Goal: Information Seeking & Learning: Learn about a topic

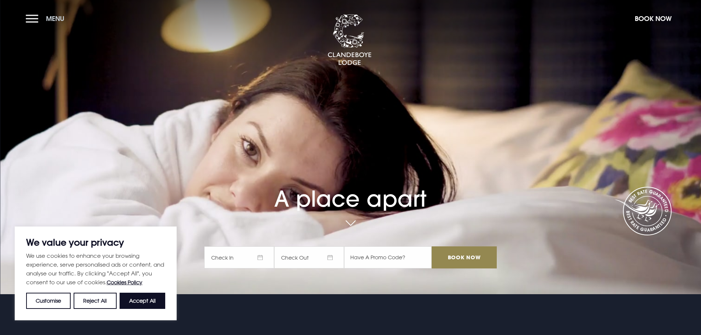
click at [37, 18] on button "Menu" at bounding box center [47, 19] width 42 height 16
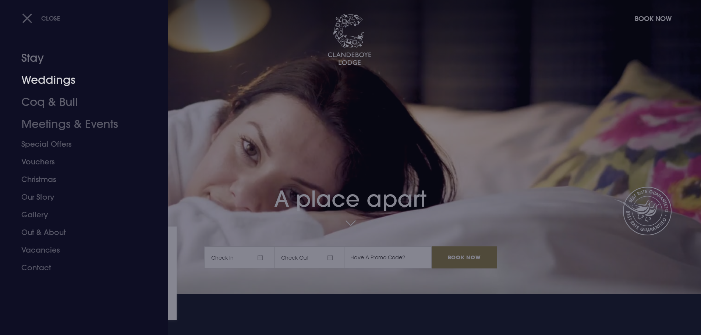
click at [61, 80] on link "Weddings" at bounding box center [79, 80] width 116 height 22
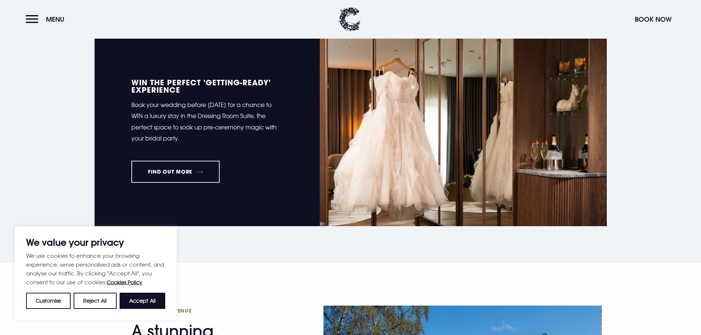
scroll to position [368, 0]
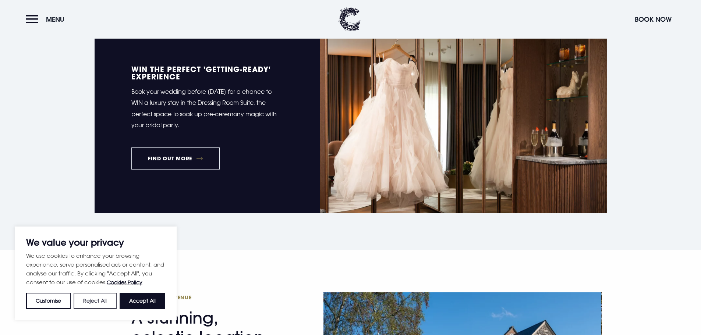
click at [88, 298] on button "Reject All" at bounding box center [95, 301] width 43 height 16
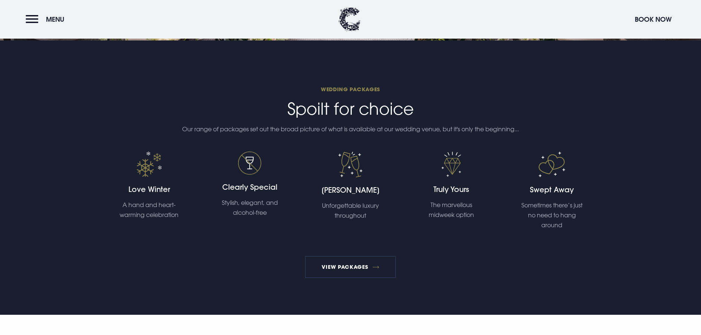
scroll to position [1473, 0]
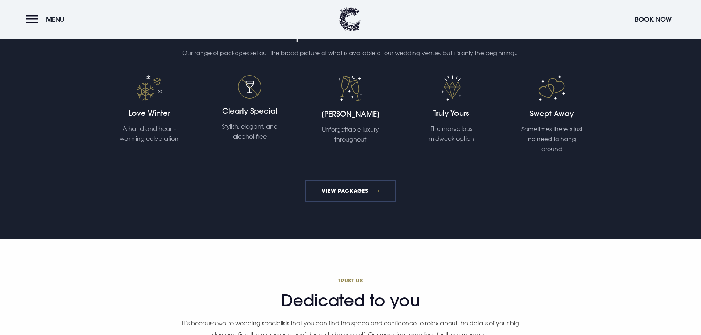
click at [353, 186] on link "View Packages" at bounding box center [350, 191] width 91 height 22
